Goal: Find contact information: Find contact information

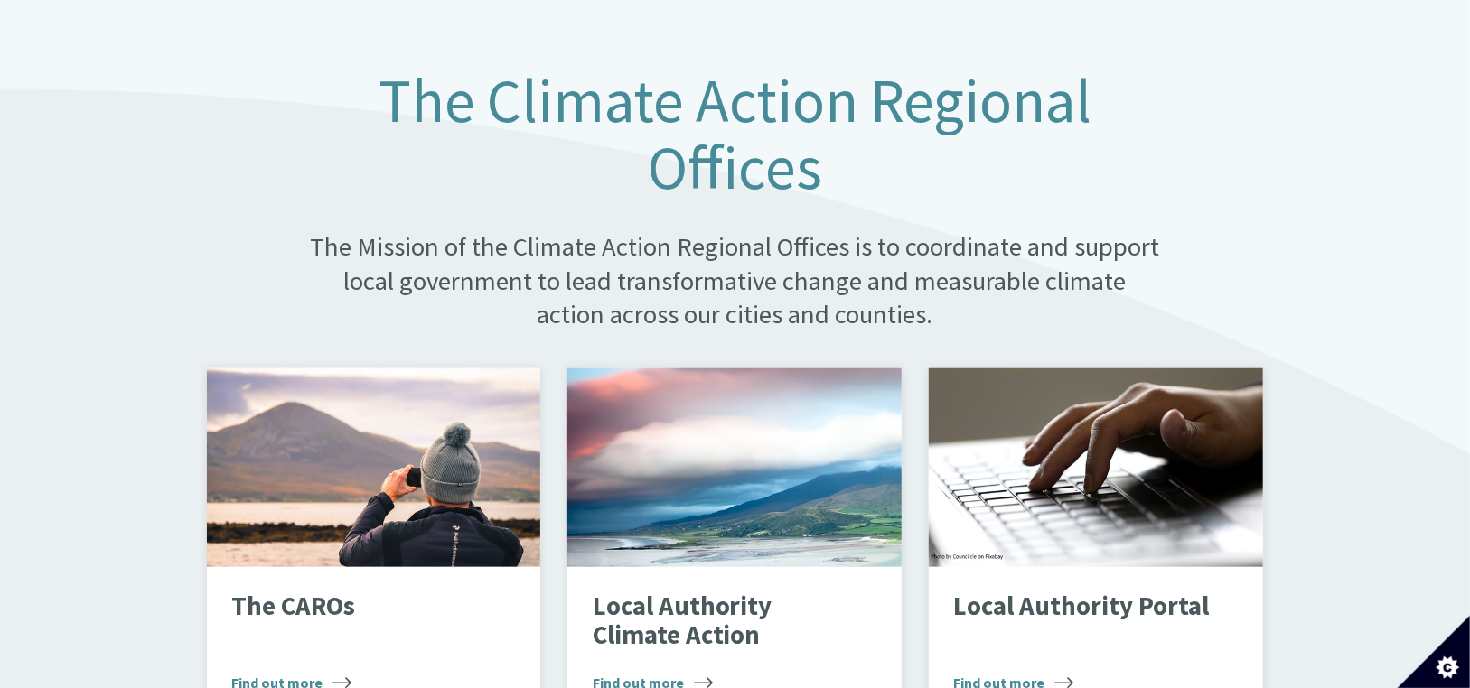
scroll to position [994, 0]
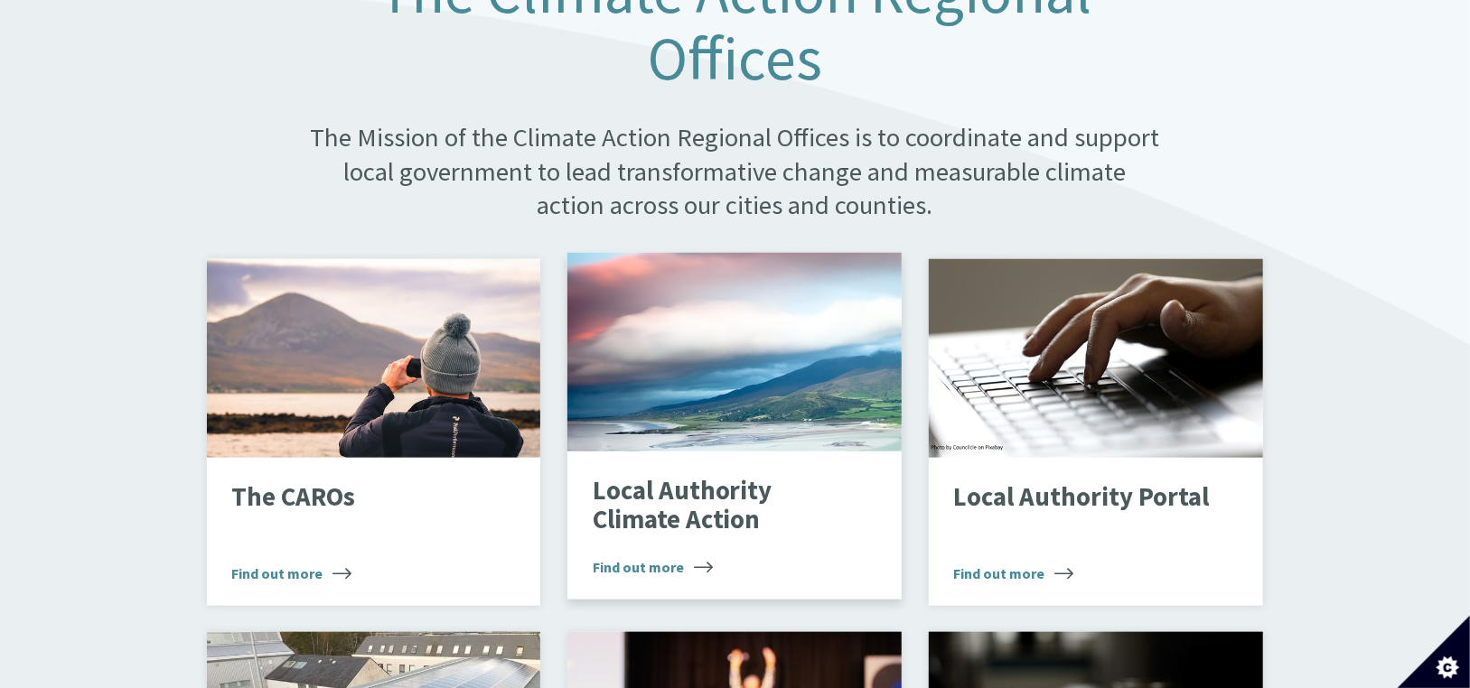
click at [653, 483] on p "Local Authority Climate Action" at bounding box center [721, 505] width 257 height 57
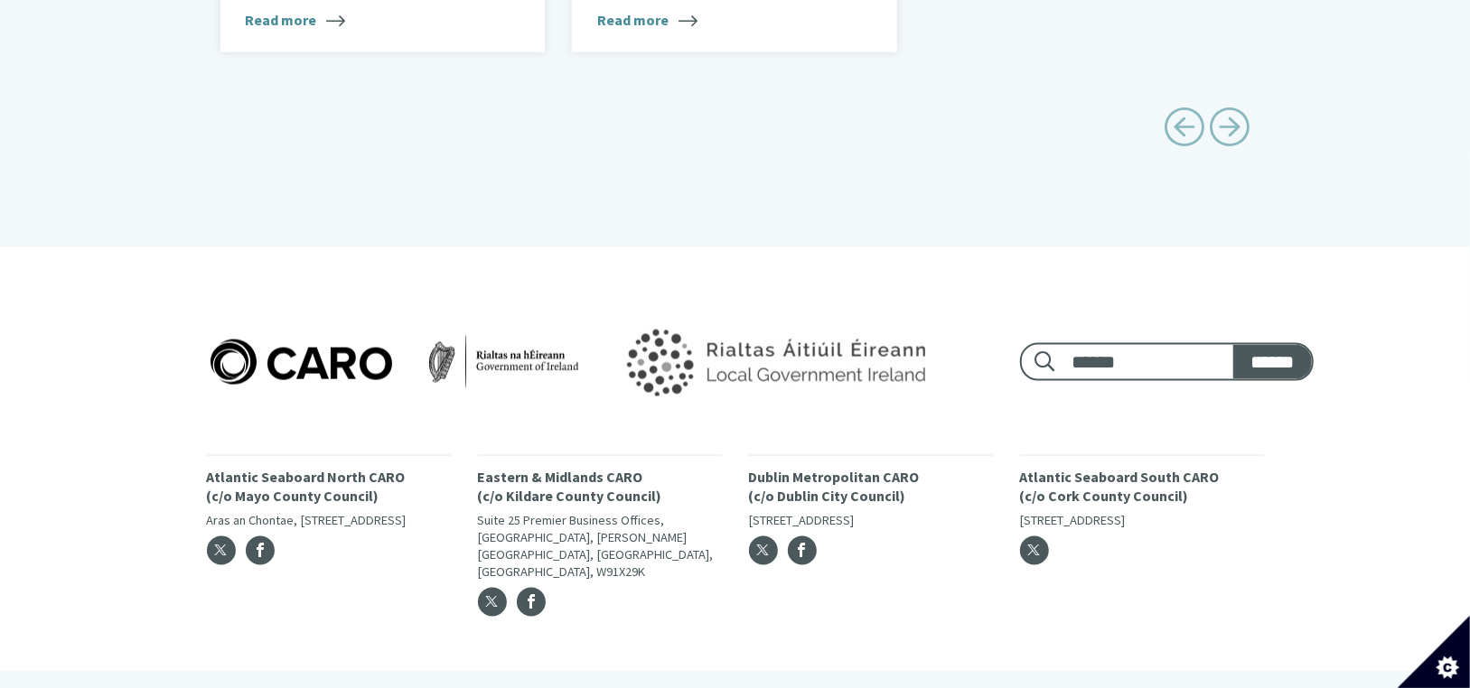
scroll to position [1456, 0]
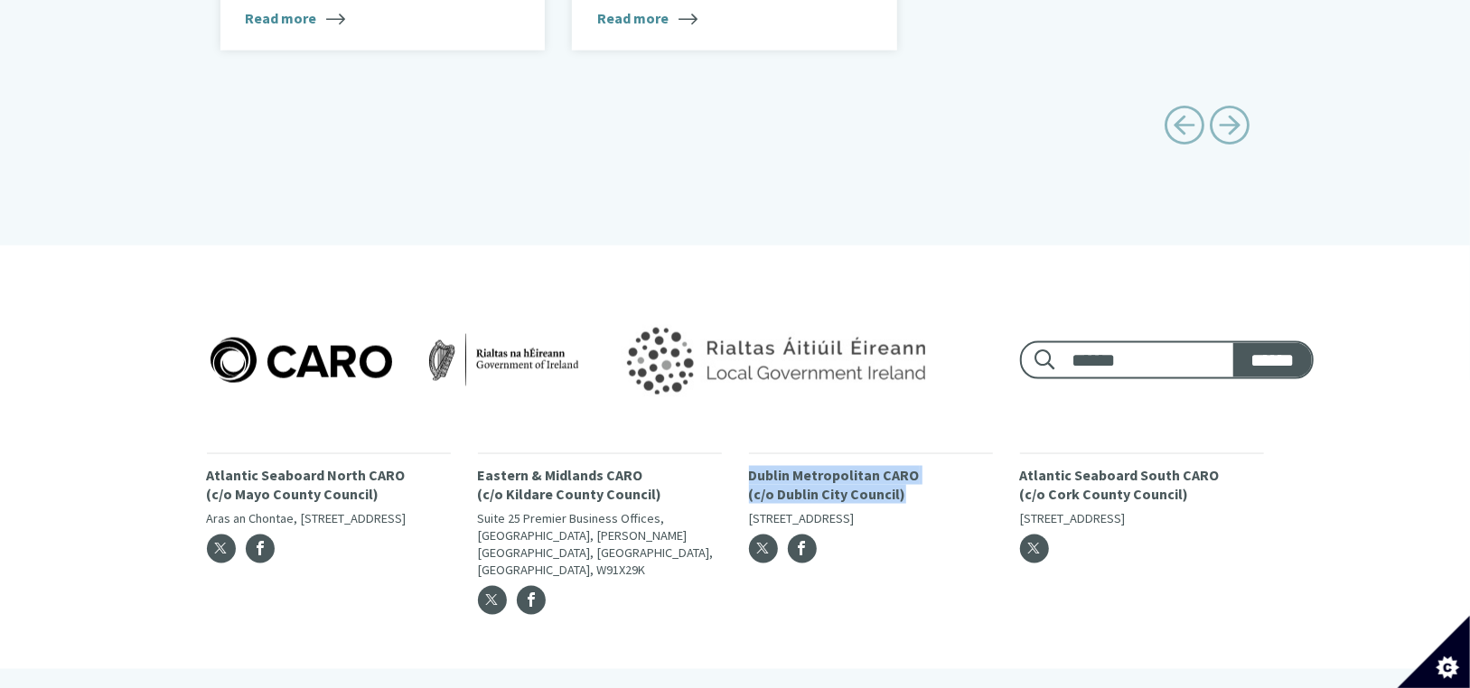
drag, startPoint x: 919, startPoint y: 470, endPoint x: 749, endPoint y: 459, distance: 170.2
click at [749, 466] on p "Dublin Metropolitan CARO (c/o Dublin City Council)" at bounding box center [871, 485] width 244 height 38
click at [802, 541] on span "Facebook" at bounding box center [802, 548] width 14 height 14
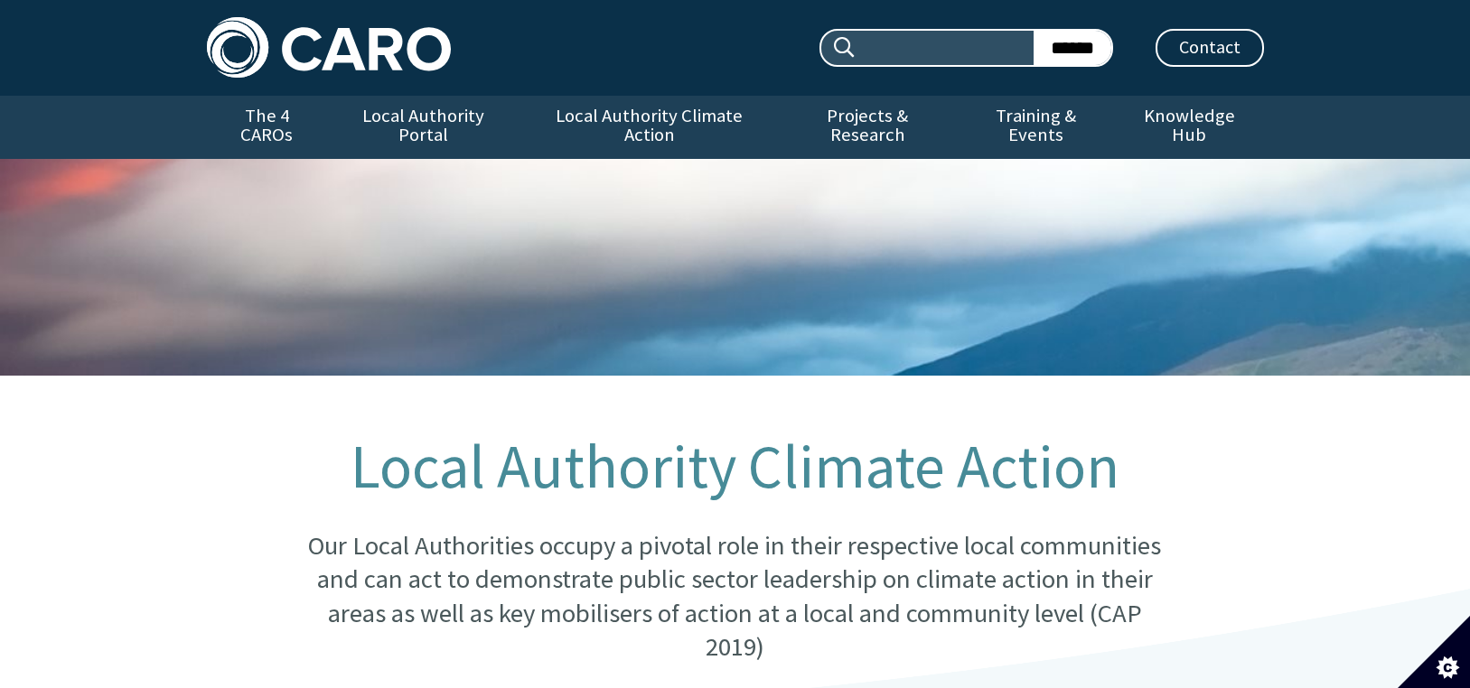
scroll to position [1456, 0]
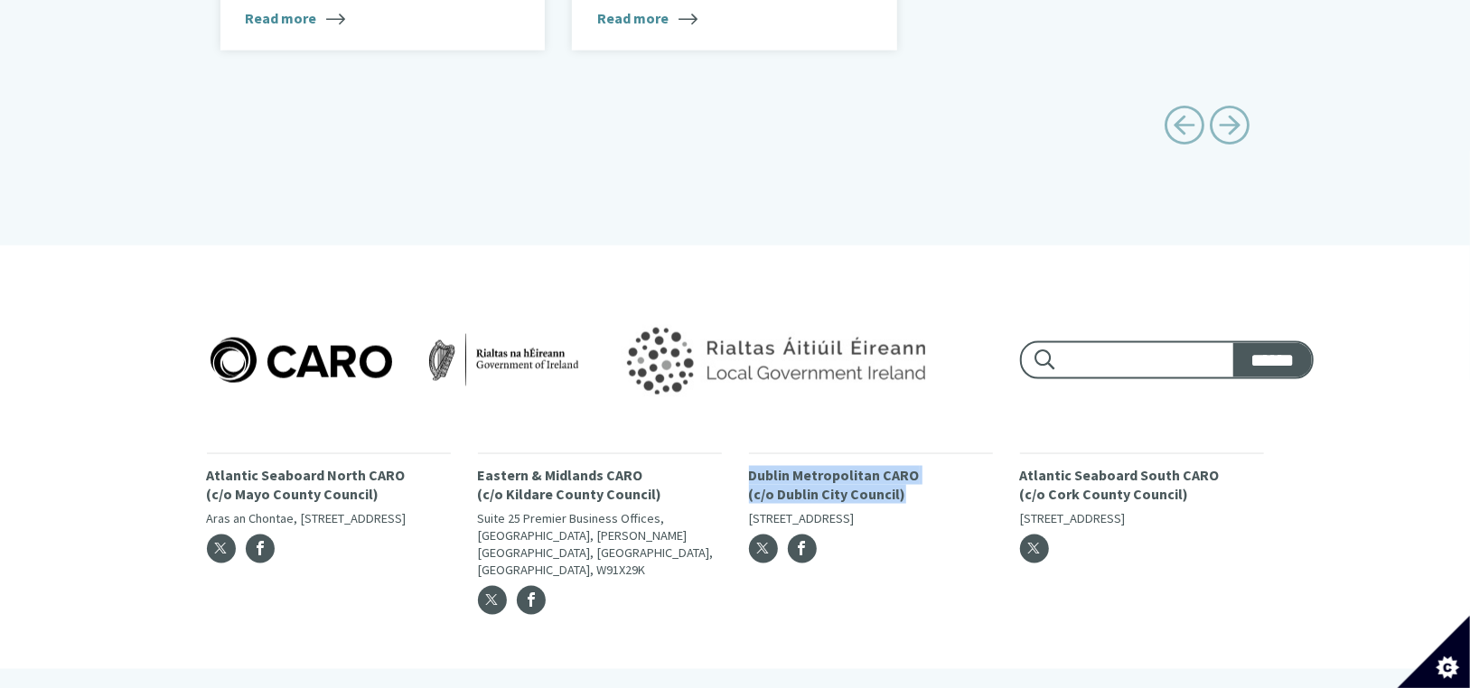
drag, startPoint x: 742, startPoint y: 454, endPoint x: 923, endPoint y: 476, distance: 182.9
click at [923, 476] on div "Dublin Metropolitan CARO ([STREET_ADDRESS]" at bounding box center [870, 540] width 271 height 173
copy p "Dublin Metropolitan CARO (c/o Dublin City Council)"
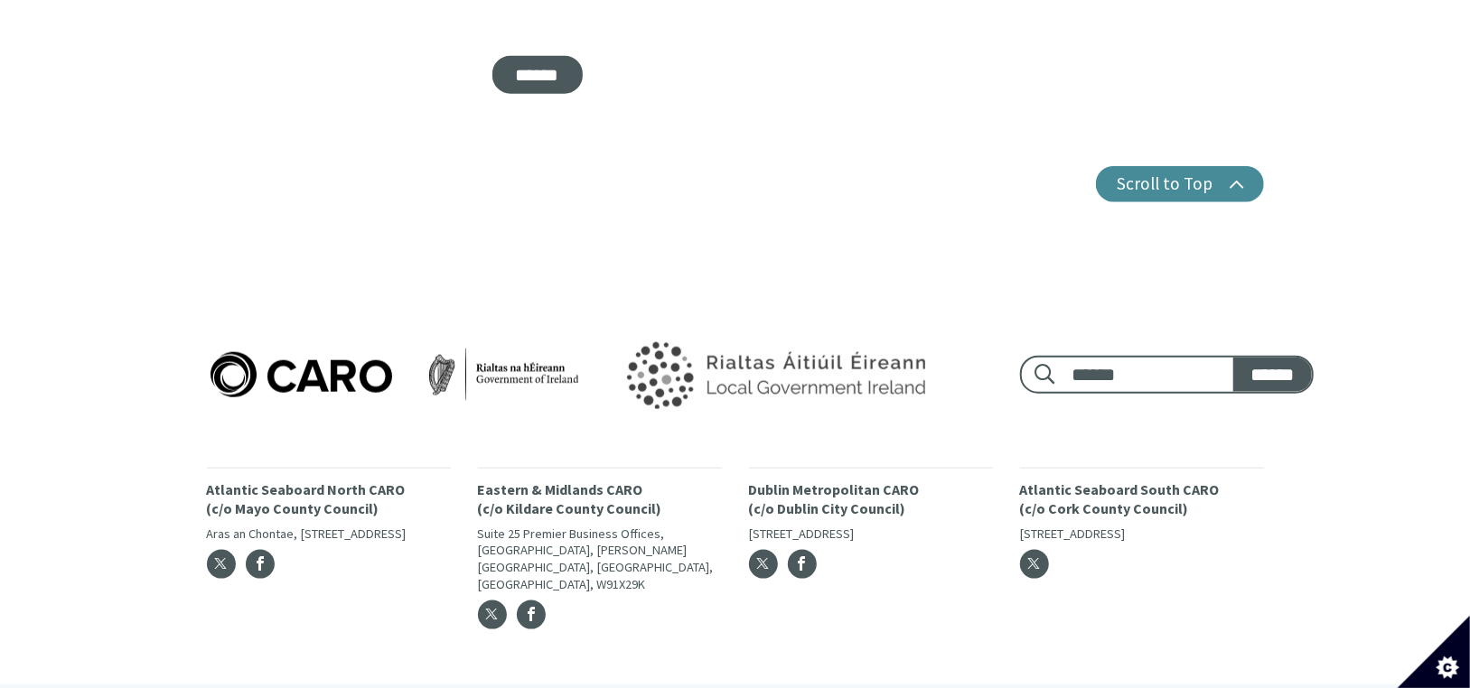
scroll to position [1082, 0]
